Goal: Task Accomplishment & Management: Manage account settings

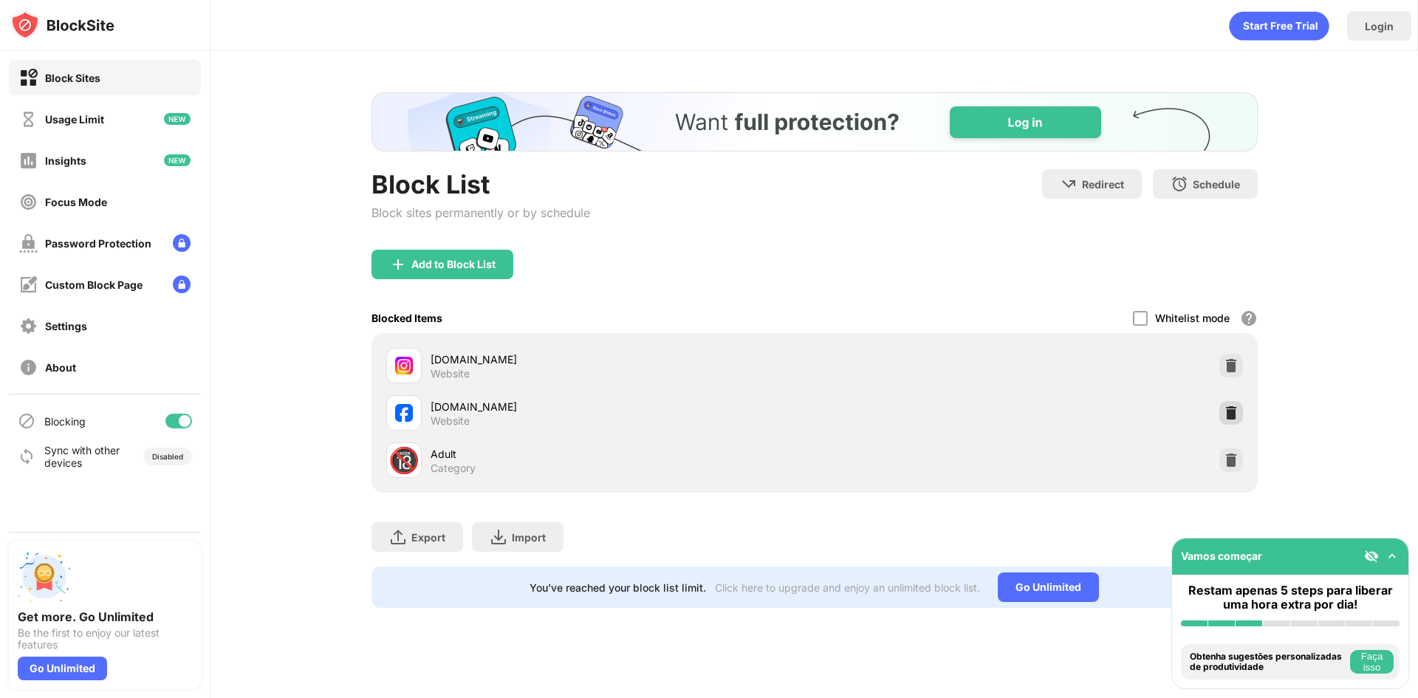
click at [1240, 414] on div at bounding box center [1232, 413] width 24 height 24
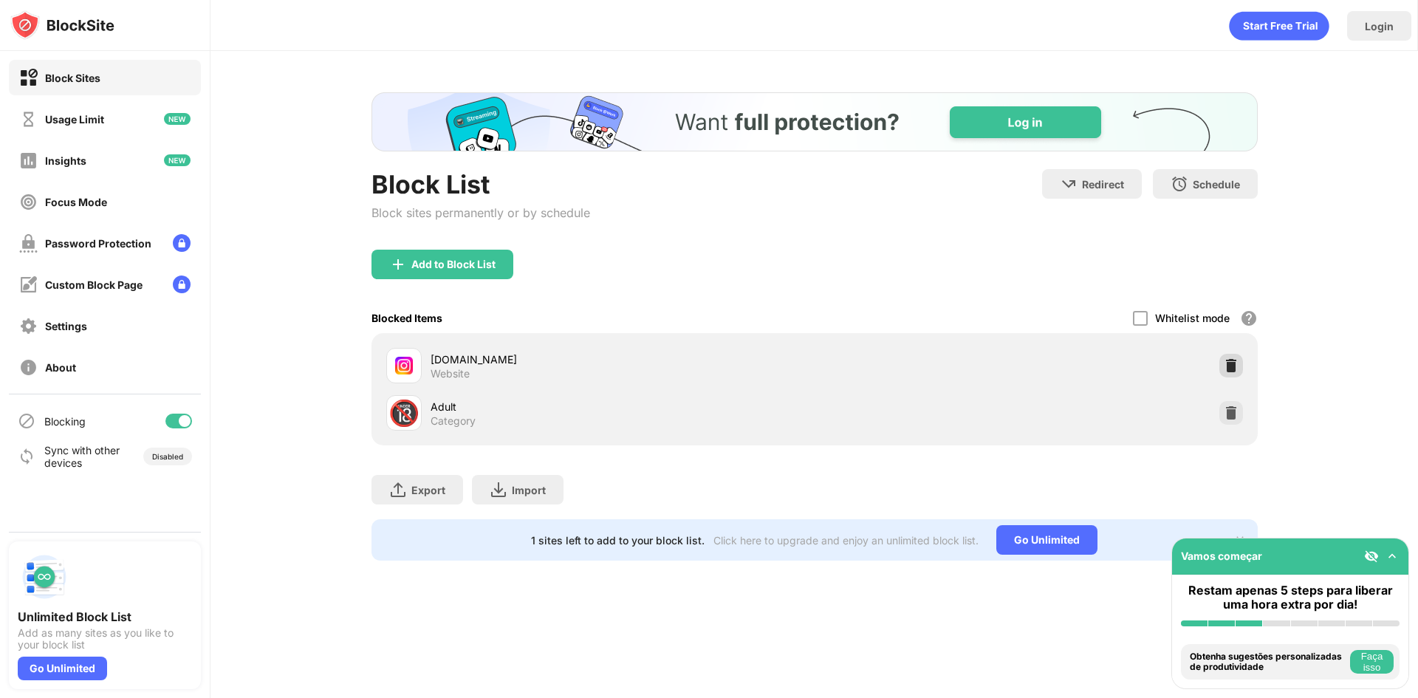
click at [1232, 368] on img at bounding box center [1231, 365] width 15 height 15
